Goal: Task Accomplishment & Management: Manage account settings

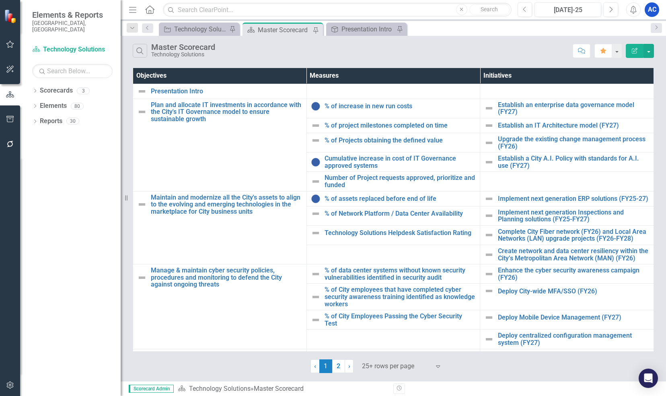
click at [12, 147] on icon "button" at bounding box center [10, 144] width 8 height 6
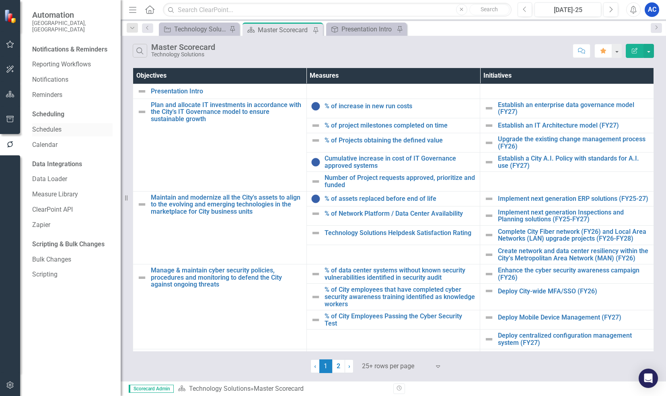
click at [45, 125] on link "Schedules" at bounding box center [72, 129] width 80 height 9
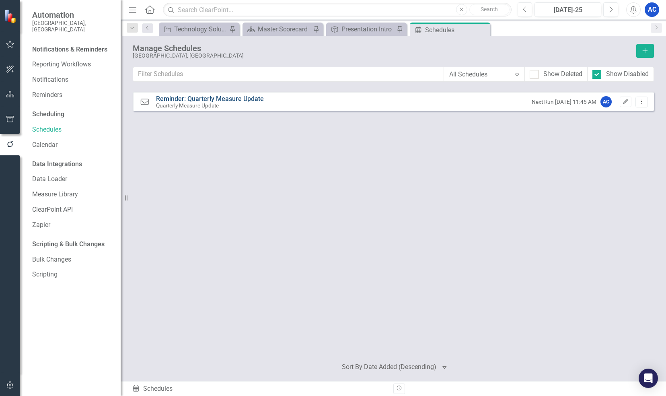
click at [239, 97] on link "Reminder: Quarterly Measure Update" at bounding box center [210, 99] width 108 height 8
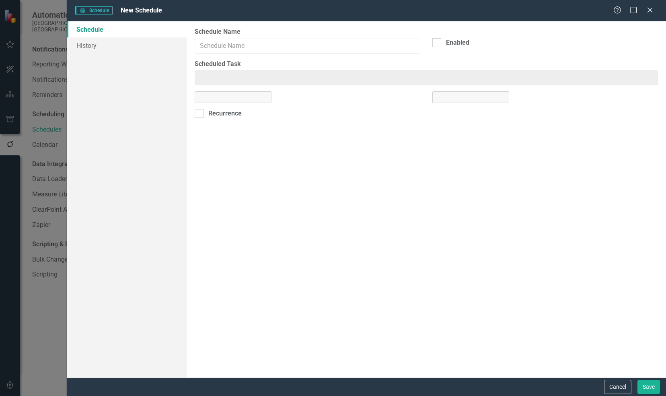
type input "Reminder: Quarterly Measure Update"
checkbox input "true"
type input "Reminder: Quarterly Measure Update"
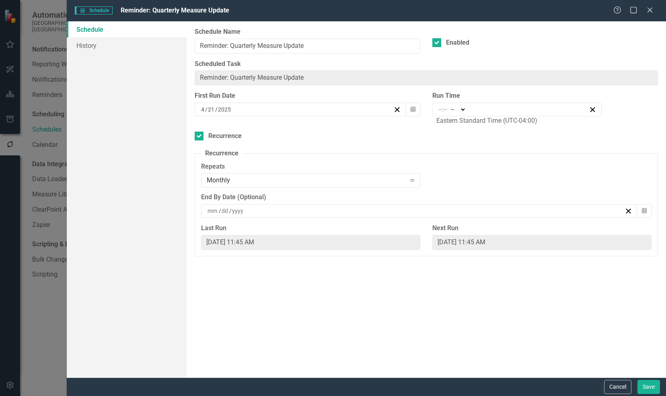
type input "11:45"
type input "11"
type input "45"
select select "am"
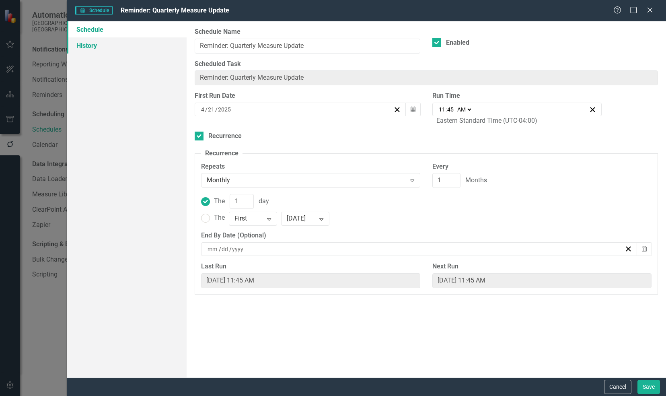
click at [101, 49] on link "History" at bounding box center [127, 45] width 120 height 16
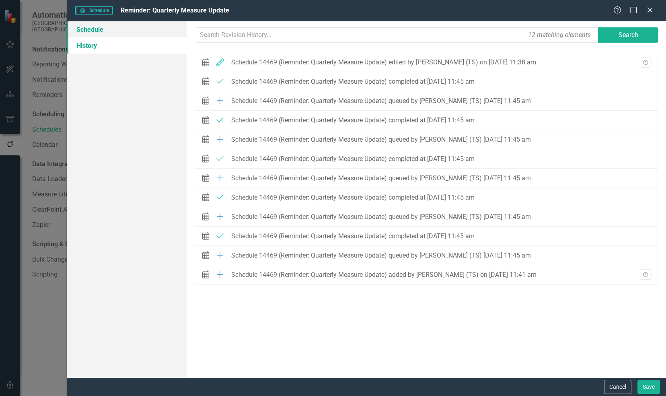
click at [105, 34] on link "Schedule" at bounding box center [127, 29] width 120 height 16
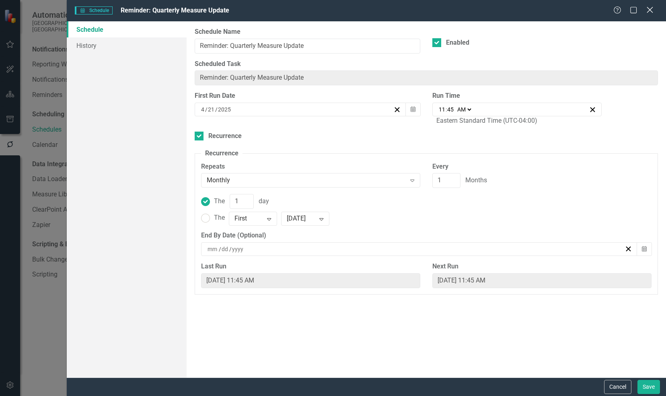
click at [650, 10] on icon at bounding box center [650, 10] width 6 height 6
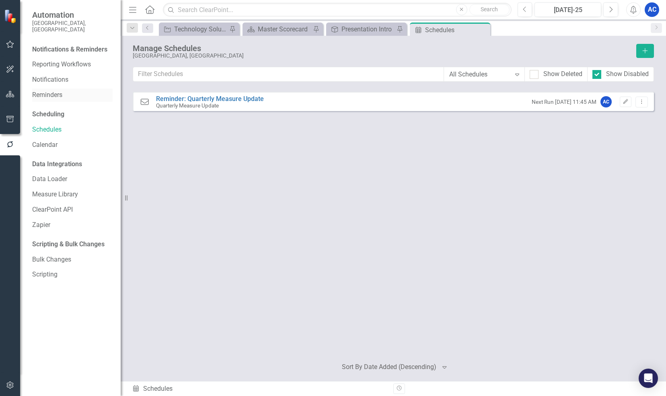
click at [43, 91] on link "Reminders" at bounding box center [72, 95] width 80 height 9
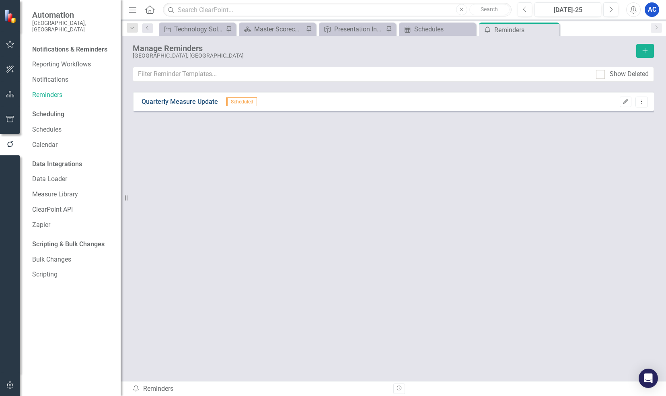
click at [170, 99] on link "Quarterly Measure Update" at bounding box center [180, 101] width 76 height 9
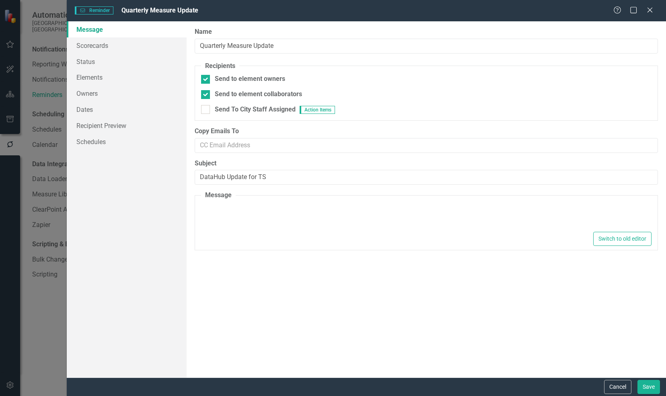
type textarea "<p><span data-teams="true">You are receiving this email because you are the own…"
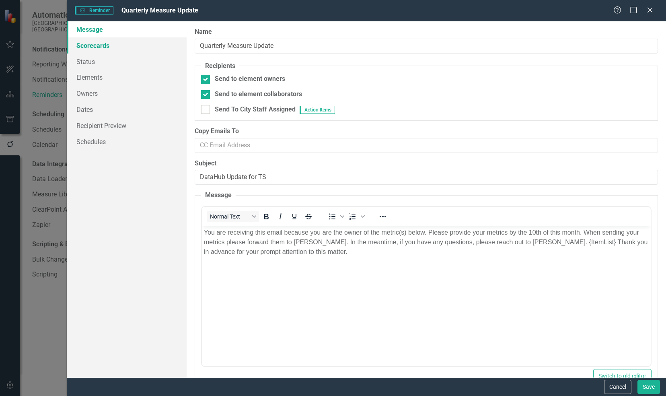
click at [92, 45] on link "Scorecards" at bounding box center [127, 45] width 120 height 16
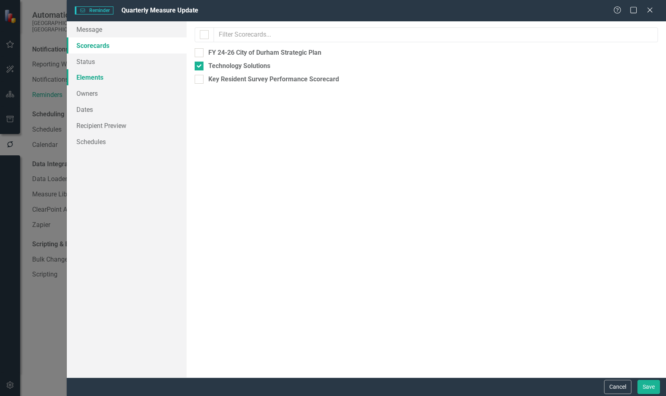
click at [88, 76] on link "Elements" at bounding box center [127, 77] width 120 height 16
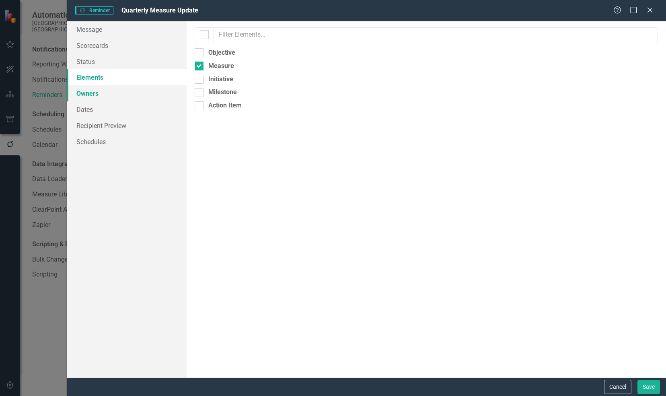
click at [87, 97] on link "Owners" at bounding box center [127, 93] width 120 height 16
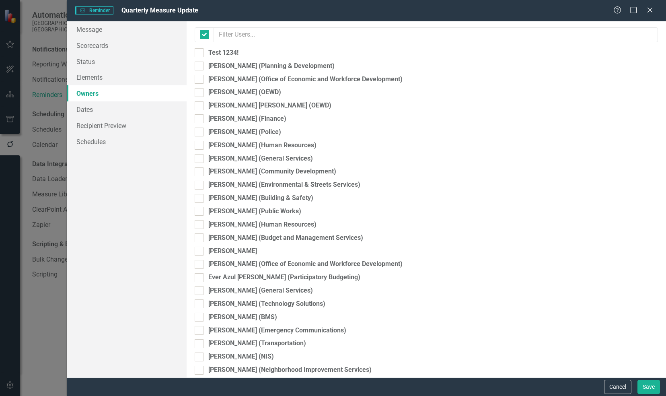
checkbox input "false"
click at [86, 120] on link "Recipient Preview" at bounding box center [127, 125] width 120 height 16
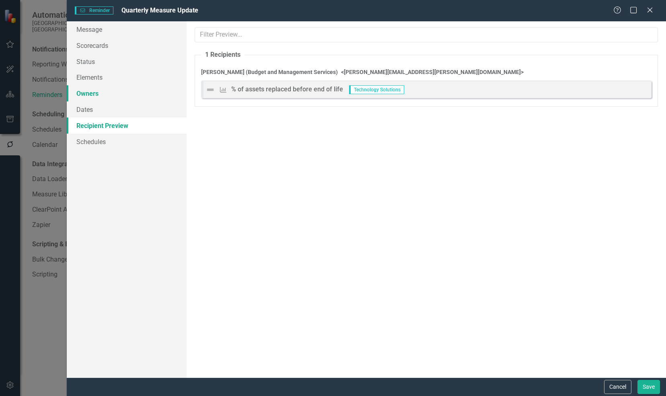
click at [93, 89] on link "Owners" at bounding box center [127, 93] width 120 height 16
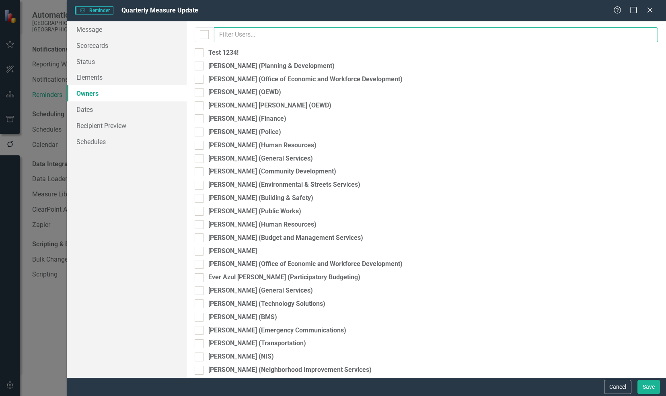
click at [247, 37] on input "text" at bounding box center [436, 34] width 444 height 15
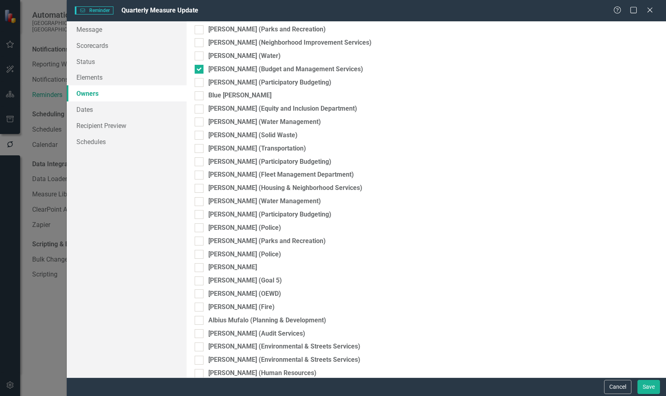
scroll to position [3339, 0]
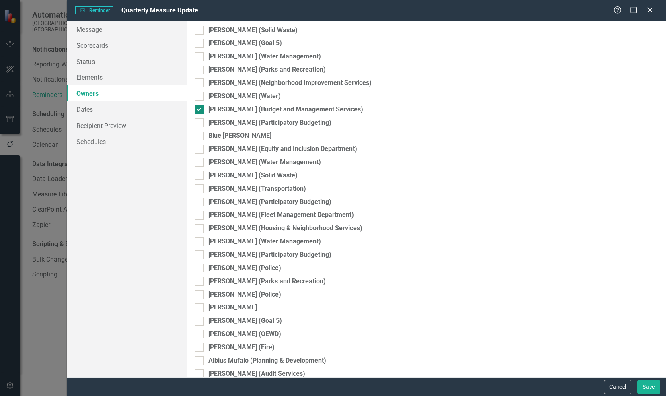
click at [196, 110] on input "[PERSON_NAME] (Budget and Management Services)" at bounding box center [197, 107] width 5 height 5
checkbox input "false"
click at [92, 129] on link "Recipient Preview" at bounding box center [127, 125] width 120 height 16
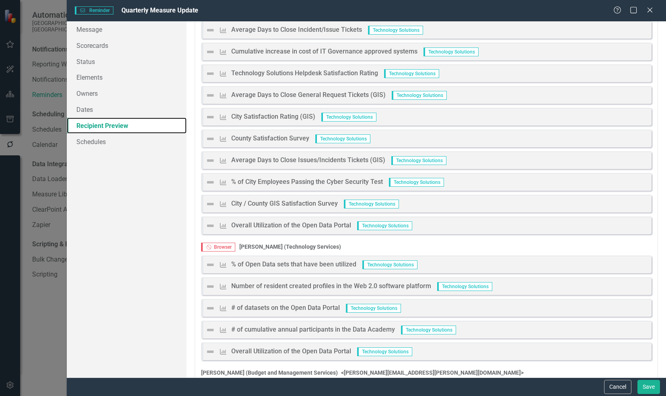
scroll to position [326, 0]
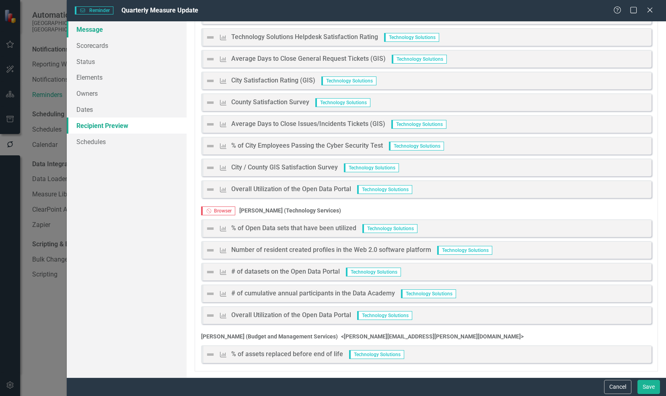
click at [90, 33] on link "Message" at bounding box center [127, 29] width 120 height 16
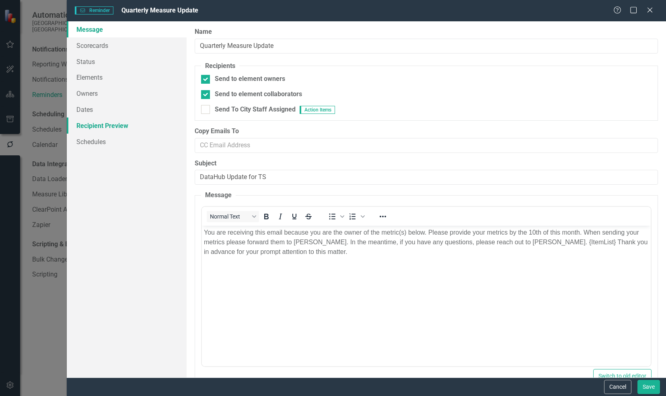
click at [85, 127] on link "Recipient Preview" at bounding box center [127, 125] width 120 height 16
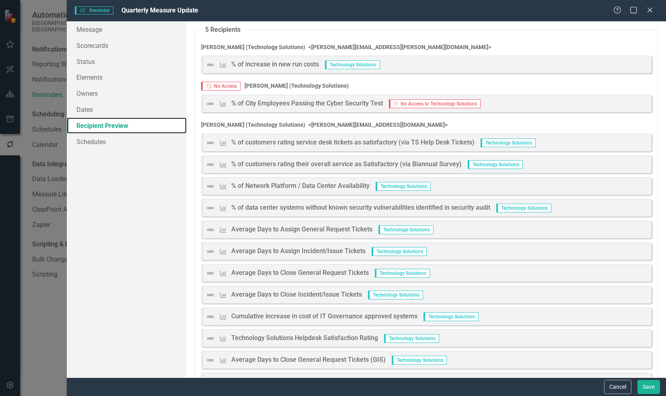
scroll to position [0, 0]
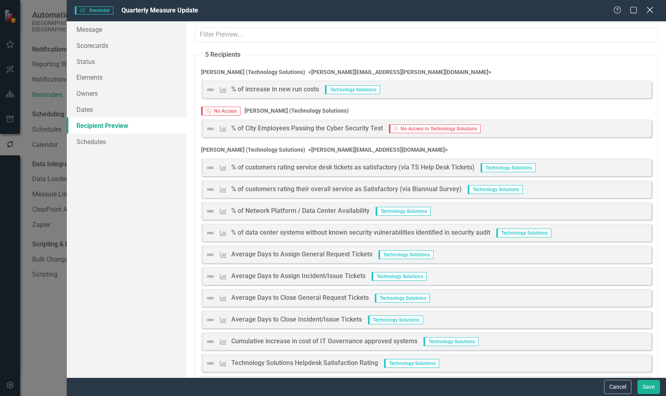
click at [651, 14] on div "Close" at bounding box center [650, 10] width 10 height 11
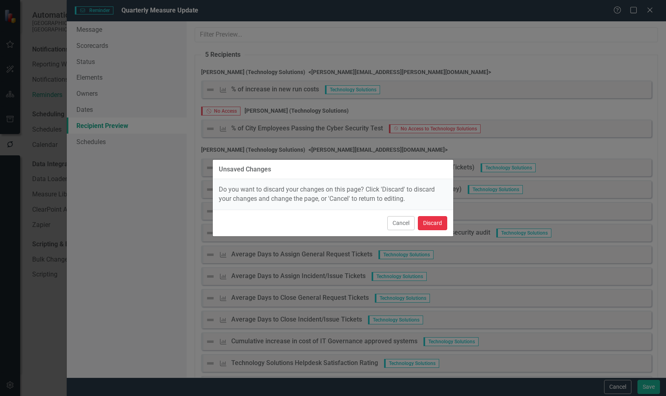
click at [427, 225] on button "Discard" at bounding box center [432, 223] width 29 height 14
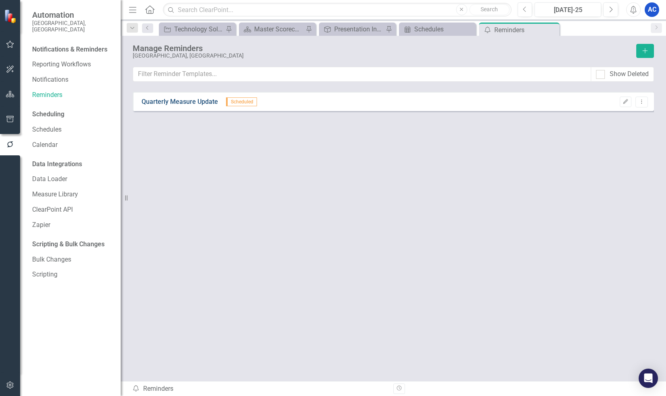
click at [200, 101] on link "Quarterly Measure Update" at bounding box center [180, 101] width 76 height 9
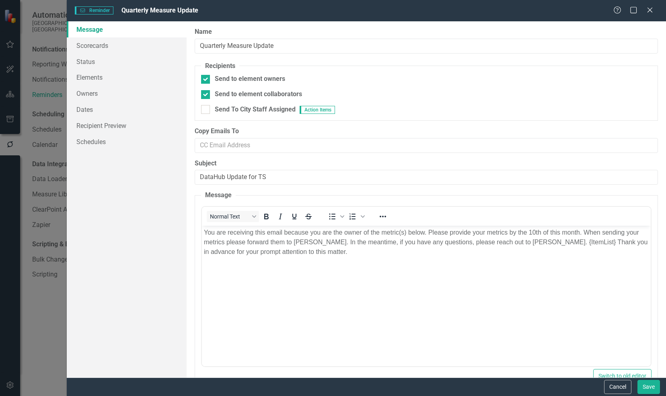
click at [645, 11] on div "Help Maximize Close" at bounding box center [636, 10] width 45 height 9
click at [650, 10] on icon at bounding box center [650, 10] width 6 height 6
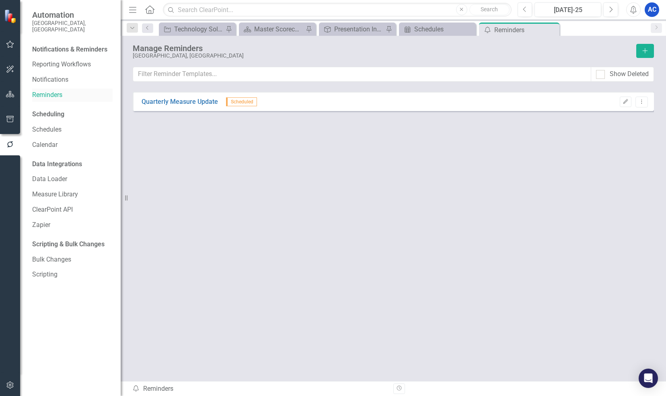
click at [43, 91] on link "Reminders" at bounding box center [72, 95] width 80 height 9
click at [40, 75] on link "Notifications" at bounding box center [72, 79] width 80 height 9
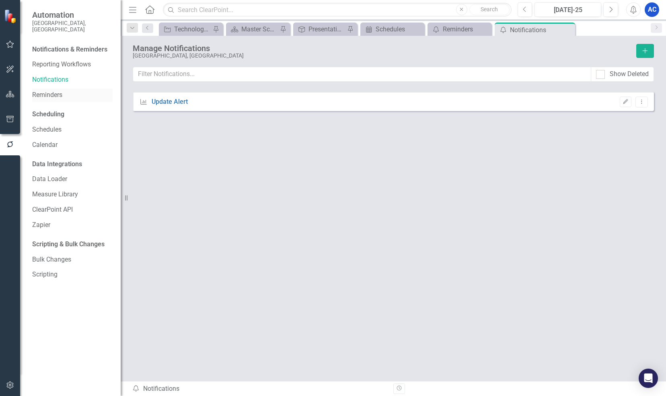
click at [40, 91] on link "Reminders" at bounding box center [72, 95] width 80 height 9
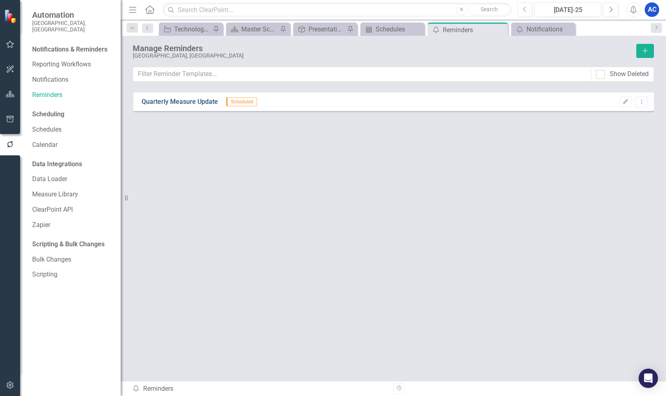
click at [194, 102] on link "Quarterly Measure Update" at bounding box center [180, 101] width 76 height 9
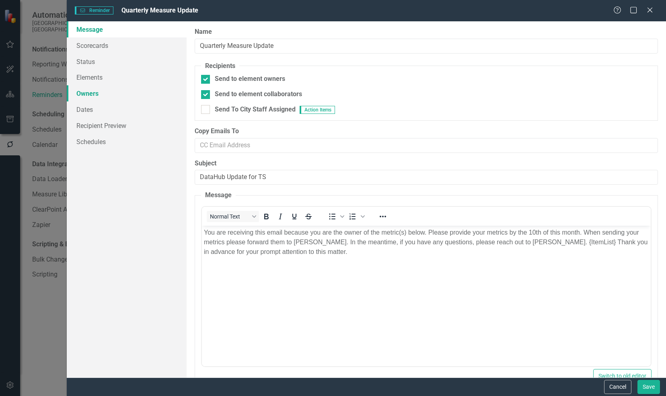
click at [91, 97] on link "Owners" at bounding box center [127, 93] width 120 height 16
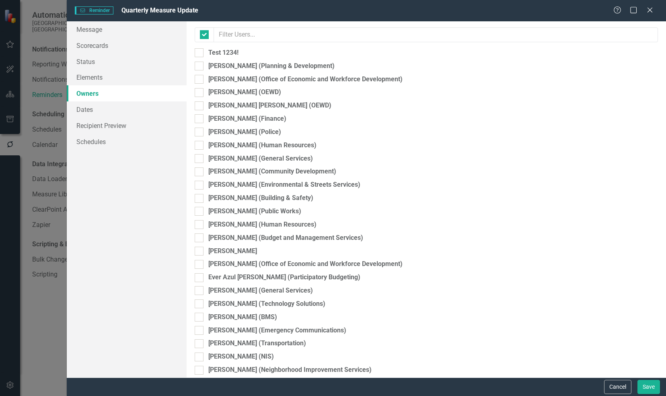
checkbox input "false"
click at [89, 122] on link "Recipient Preview" at bounding box center [127, 125] width 120 height 16
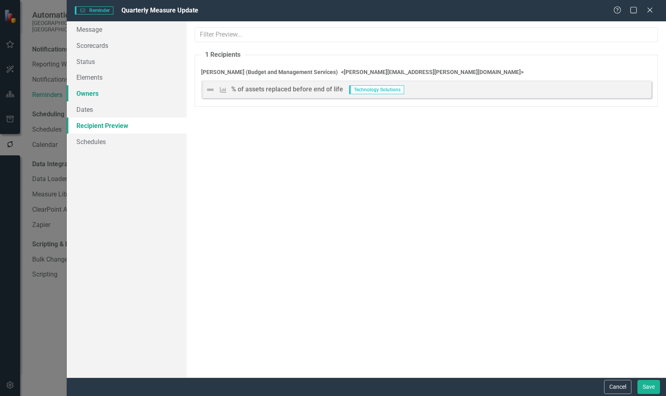
click at [88, 91] on link "Owners" at bounding box center [127, 93] width 120 height 16
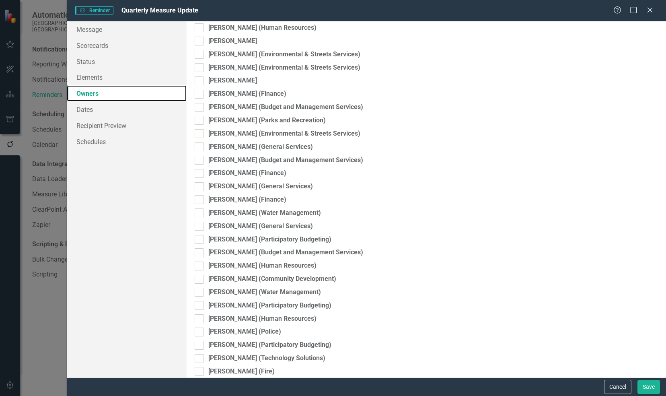
scroll to position [2213, 0]
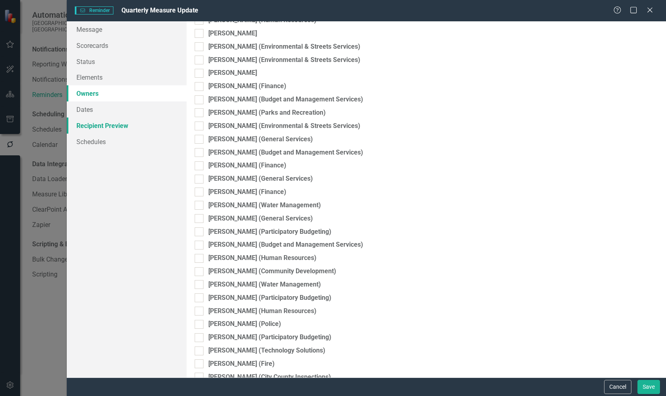
click at [104, 124] on link "Recipient Preview" at bounding box center [127, 125] width 120 height 16
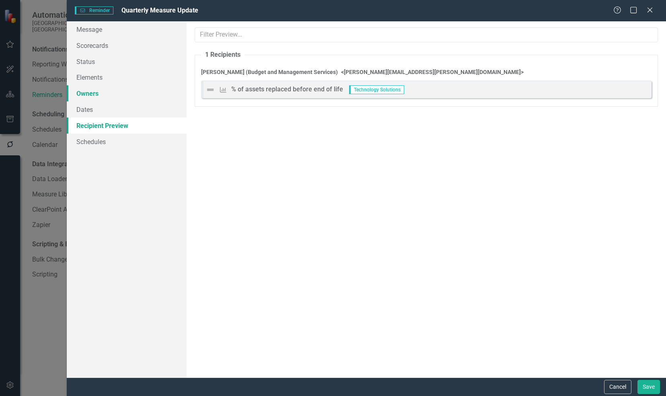
click at [87, 93] on link "Owners" at bounding box center [127, 93] width 120 height 16
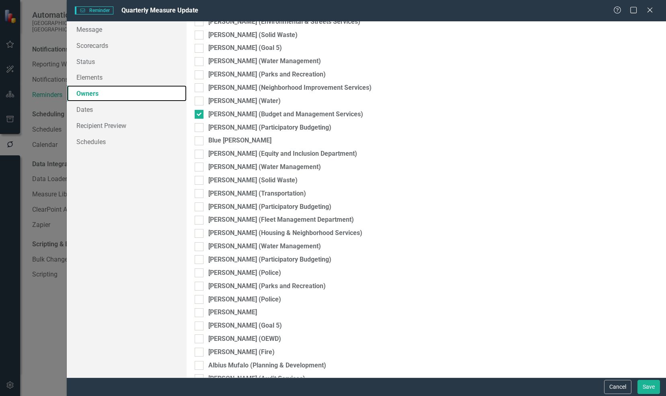
scroll to position [3339, 0]
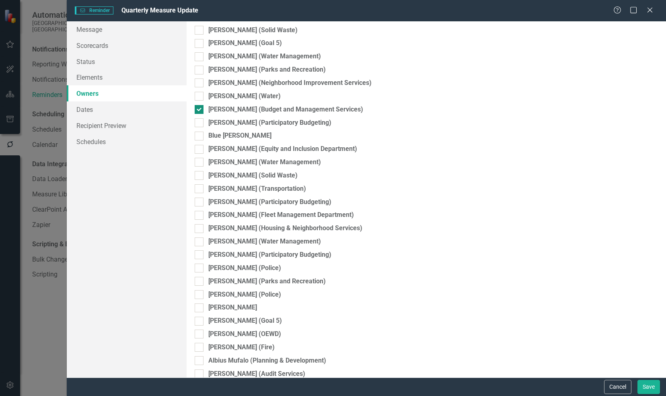
click at [201, 110] on div at bounding box center [199, 109] width 9 height 9
click at [200, 110] on input "[PERSON_NAME] (Budget and Management Services)" at bounding box center [197, 107] width 5 height 5
checkbox input "false"
click at [645, 389] on button "Save" at bounding box center [649, 387] width 23 height 14
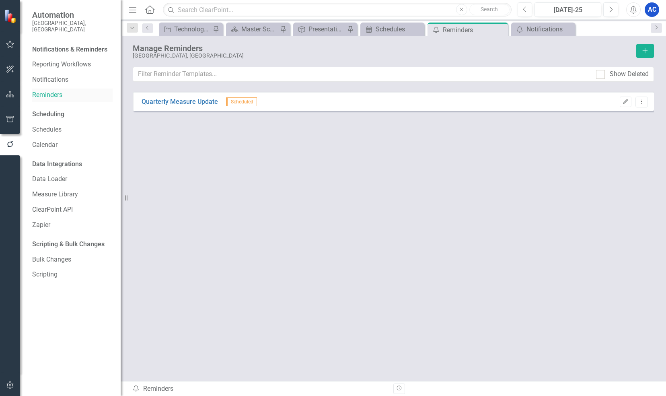
click at [43, 91] on link "Reminders" at bounding box center [72, 95] width 80 height 9
click at [48, 75] on link "Notifications" at bounding box center [72, 79] width 80 height 9
click at [49, 91] on link "Reminders" at bounding box center [72, 95] width 80 height 9
click at [190, 99] on link "Quarterly Measure Update" at bounding box center [180, 101] width 76 height 9
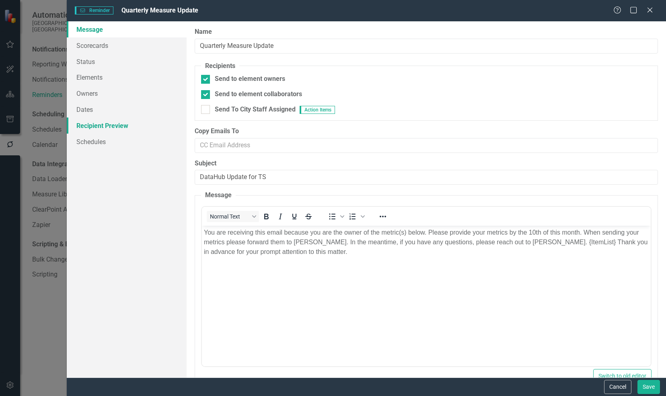
click at [105, 126] on link "Recipient Preview" at bounding box center [127, 125] width 120 height 16
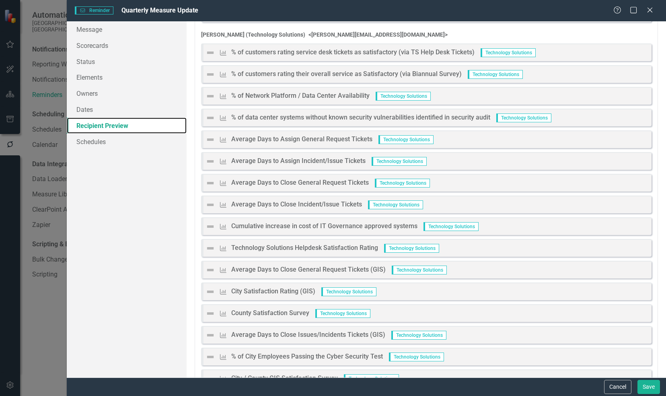
scroll to position [121, 0]
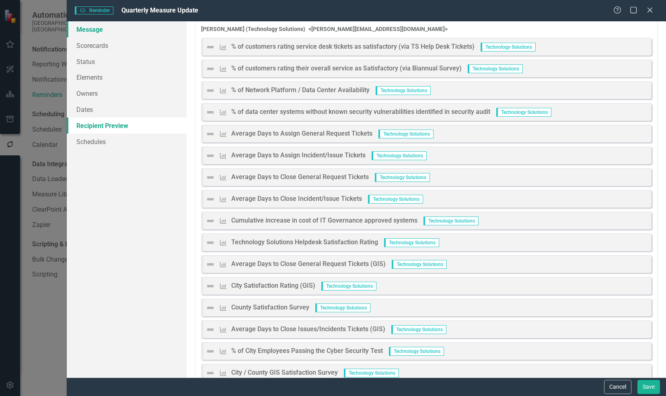
click at [89, 32] on link "Message" at bounding box center [127, 29] width 120 height 16
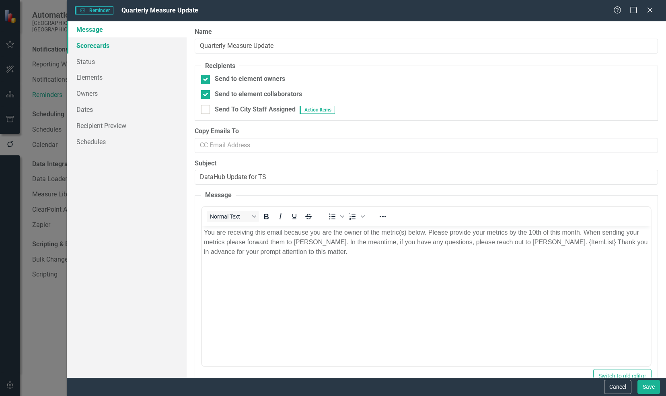
click at [88, 43] on link "Scorecards" at bounding box center [127, 45] width 120 height 16
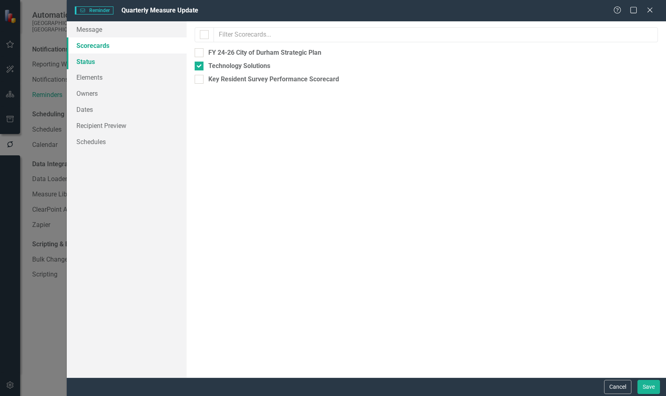
click at [89, 60] on link "Status" at bounding box center [127, 62] width 120 height 16
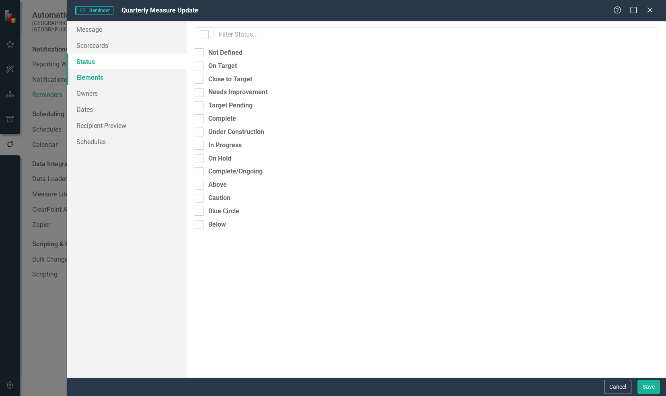
click at [90, 70] on link "Elements" at bounding box center [127, 77] width 120 height 16
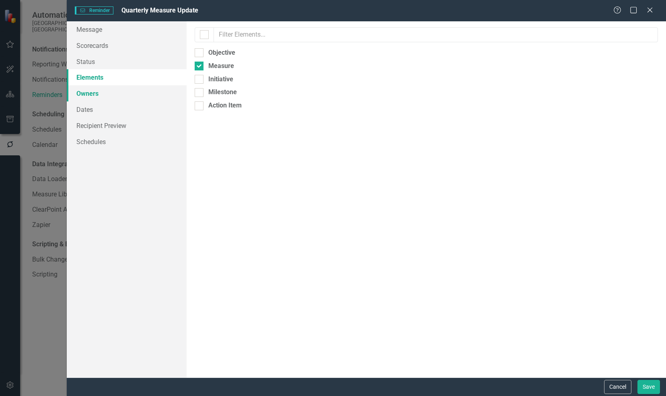
click at [93, 99] on link "Owners" at bounding box center [127, 93] width 120 height 16
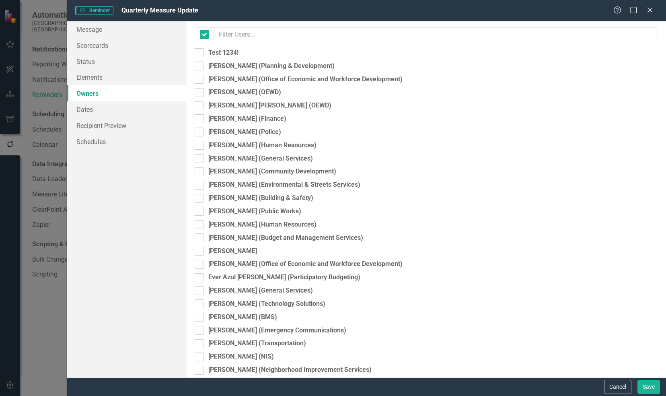
checkbox input "false"
click at [273, 32] on input "text" at bounding box center [436, 34] width 444 height 15
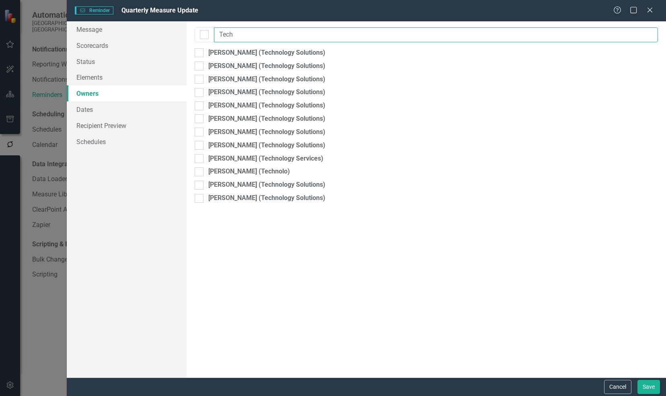
type input "Tech"
click at [95, 31] on link "Message" at bounding box center [127, 29] width 120 height 16
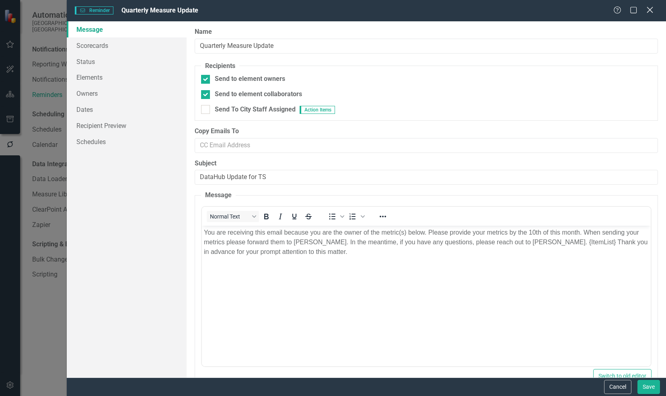
click at [646, 10] on icon "Close" at bounding box center [650, 10] width 10 height 8
